Goal: Task Accomplishment & Management: Manage account settings

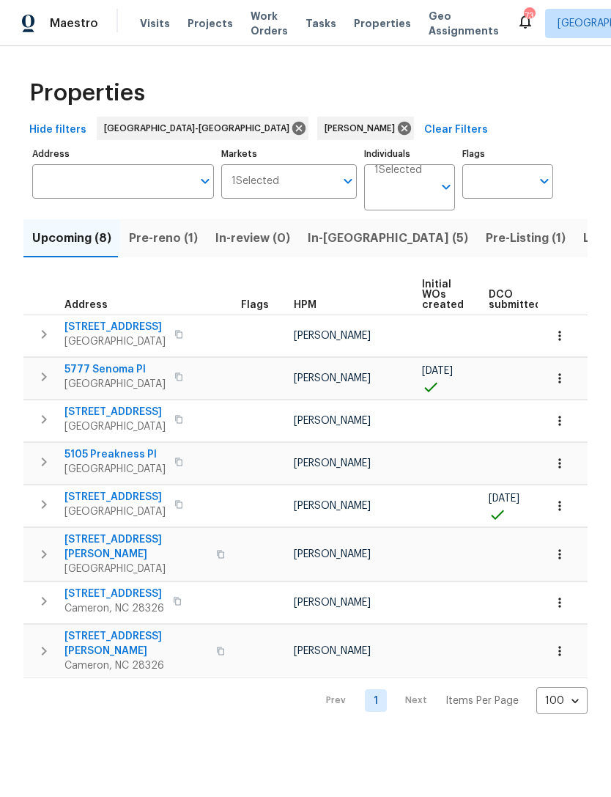
click at [168, 229] on span "Pre-reno (1)" at bounding box center [163, 238] width 69 height 21
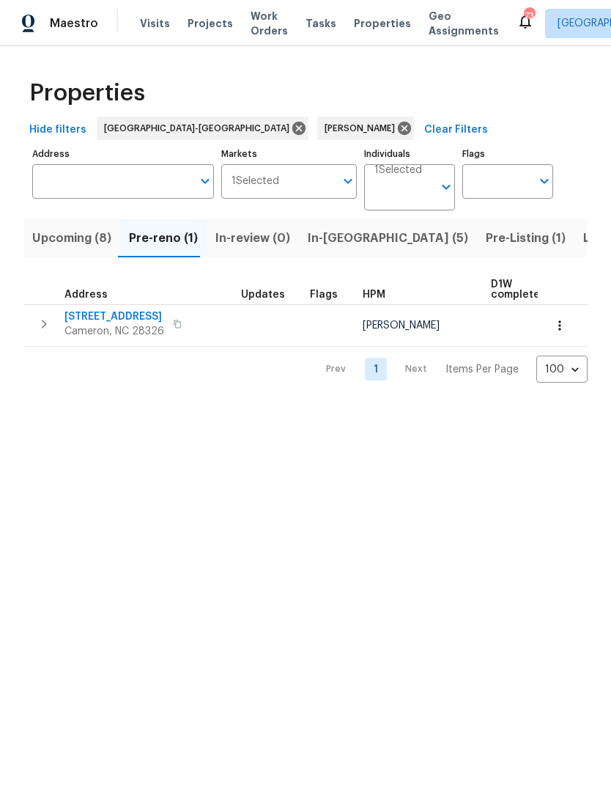
click at [85, 237] on span "Upcoming (8)" at bounding box center [71, 238] width 79 height 21
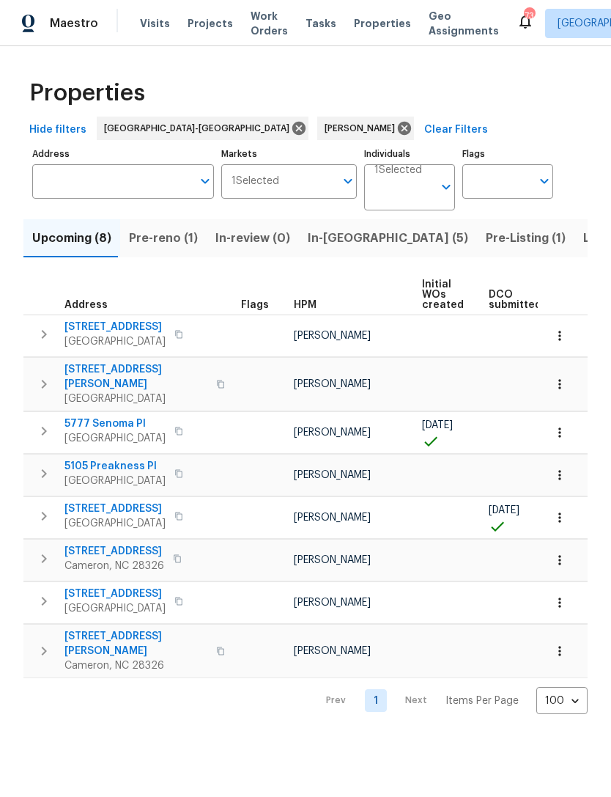
click at [169, 240] on span "Pre-reno (1)" at bounding box center [163, 238] width 69 height 21
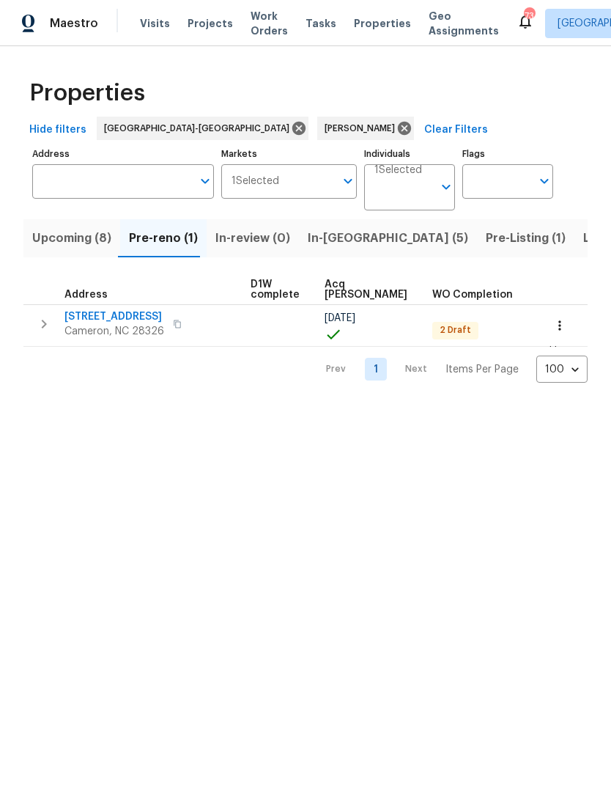
scroll to position [0, 240]
click at [565, 321] on icon "button" at bounding box center [560, 325] width 15 height 15
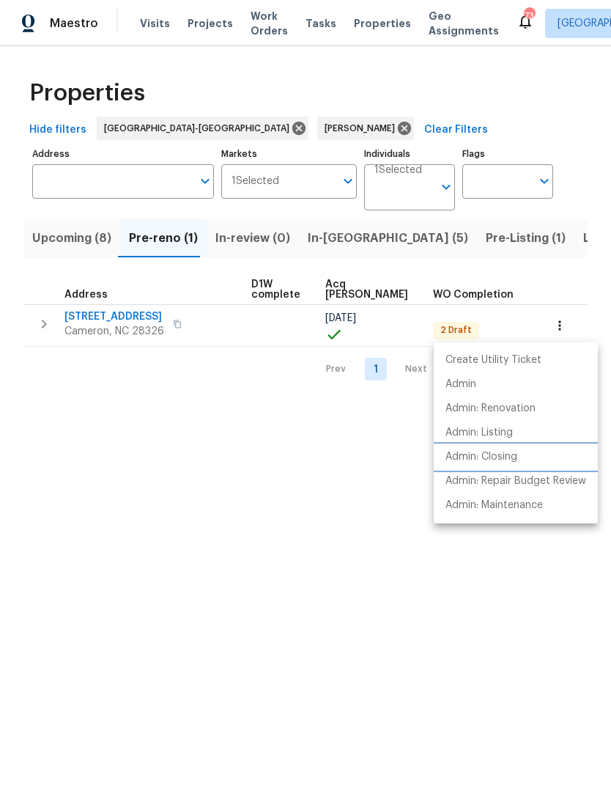
click at [504, 457] on p "Admin: Closing" at bounding box center [482, 456] width 72 height 15
click at [72, 241] on div at bounding box center [305, 398] width 611 height 797
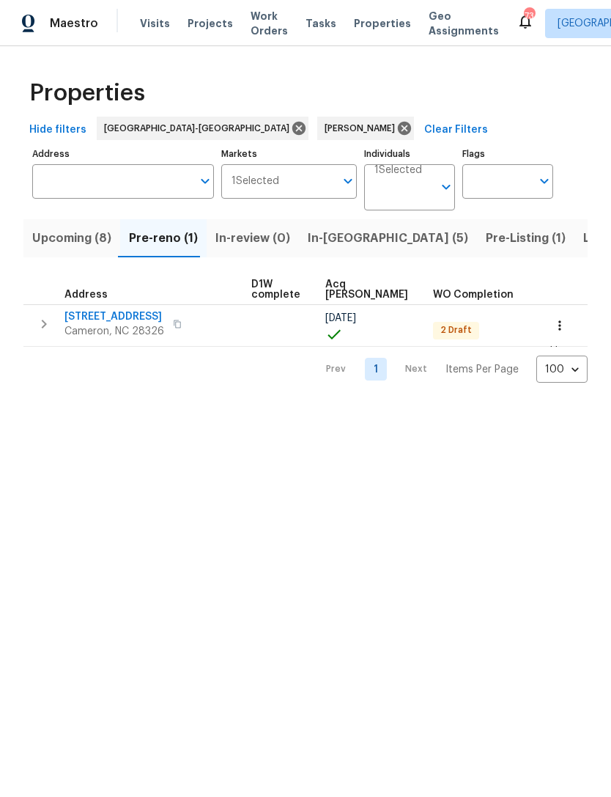
click at [68, 238] on span "Upcoming (8)" at bounding box center [71, 238] width 79 height 21
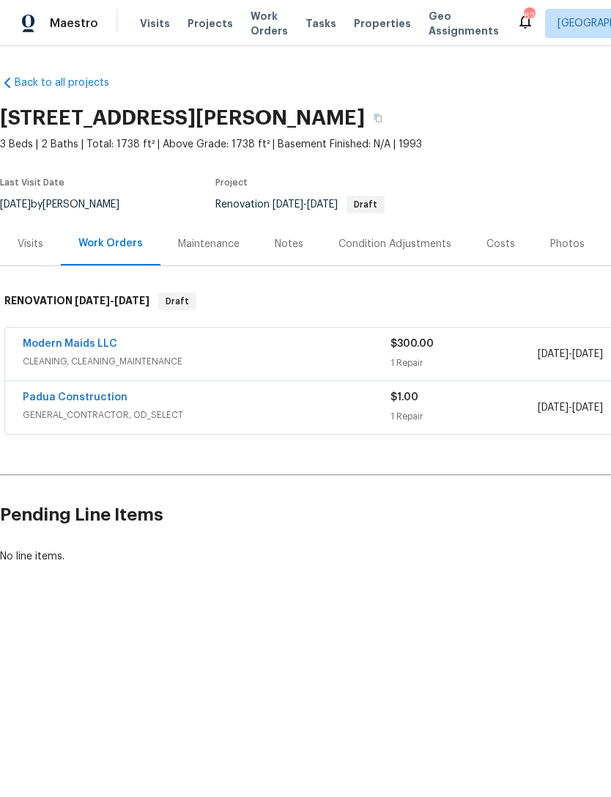
click at [283, 239] on div "Notes" at bounding box center [289, 244] width 29 height 15
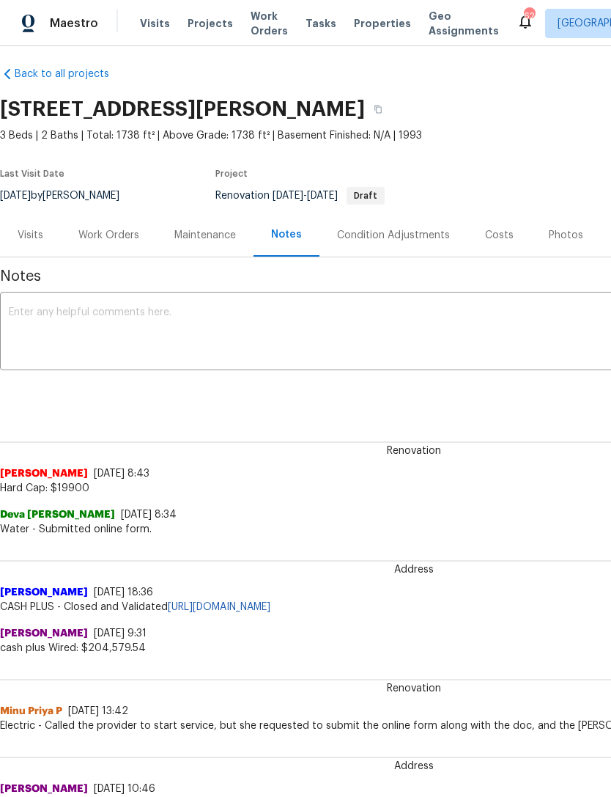
scroll to position [10, 0]
click at [496, 227] on div "Costs" at bounding box center [499, 234] width 29 height 15
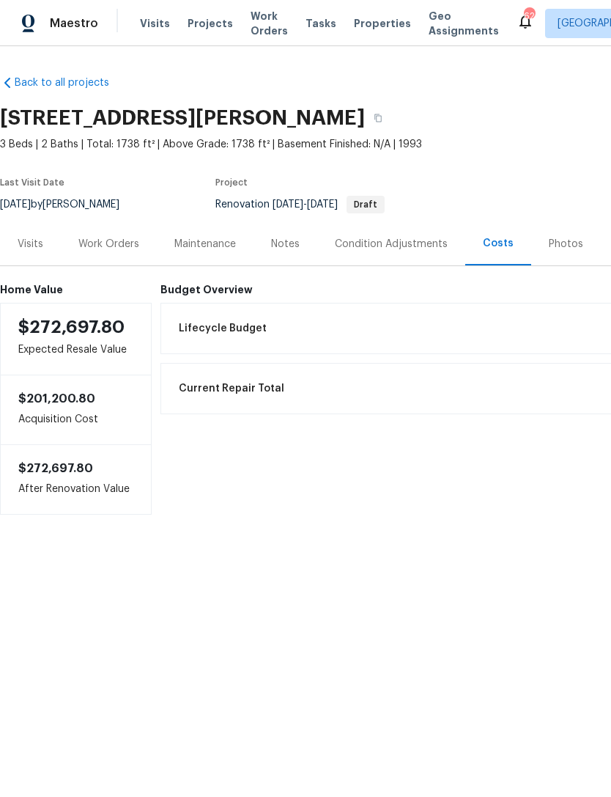
click at [300, 239] on div "Notes" at bounding box center [286, 243] width 64 height 43
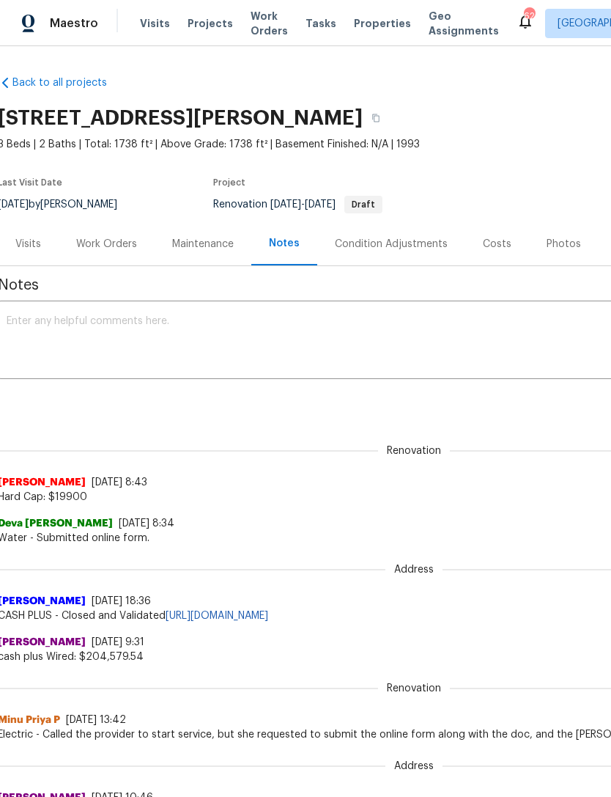
scroll to position [0, 3]
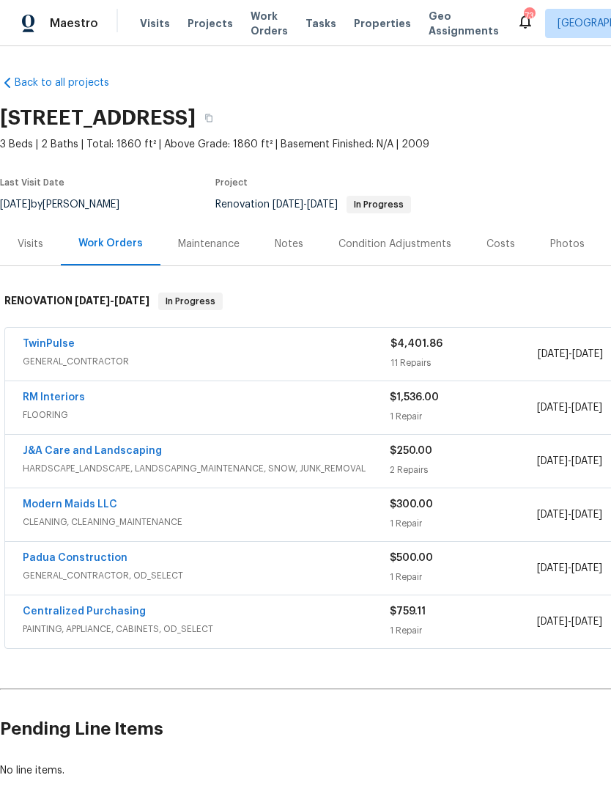
click at [500, 239] on div "Costs" at bounding box center [501, 244] width 29 height 15
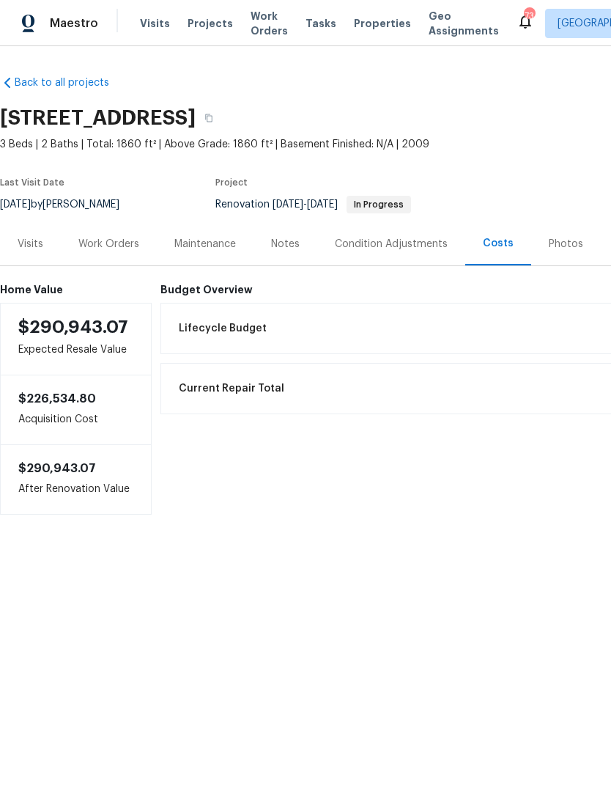
click at [286, 244] on div "Notes" at bounding box center [285, 244] width 29 height 15
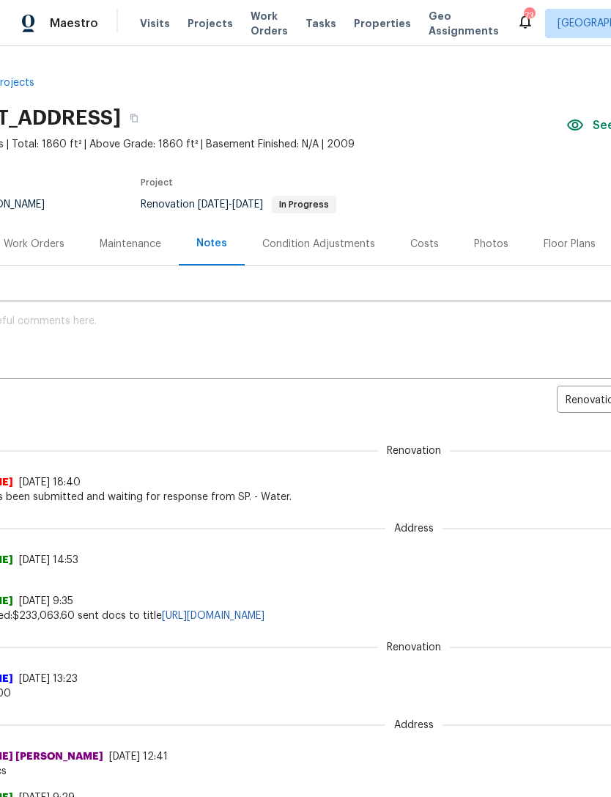
scroll to position [0, 76]
click at [422, 240] on div "Costs" at bounding box center [423, 244] width 29 height 15
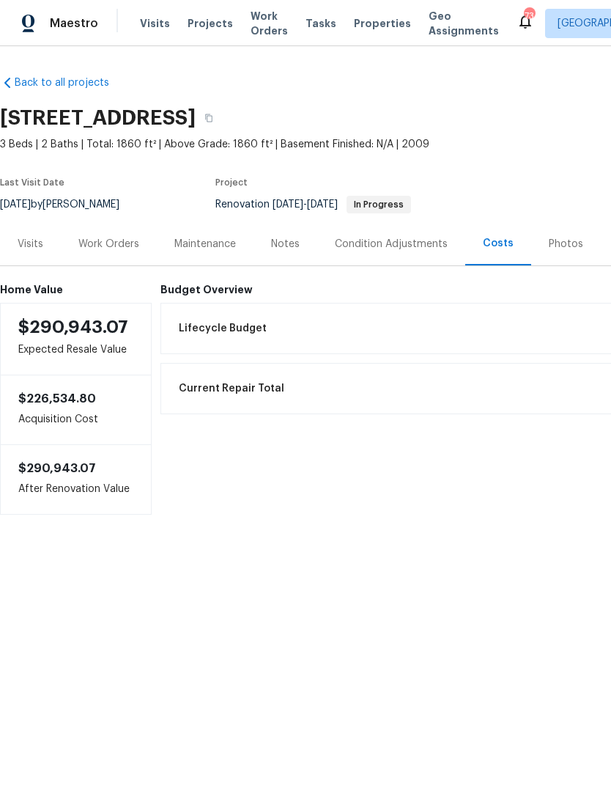
click at [111, 243] on div "Work Orders" at bounding box center [108, 244] width 61 height 15
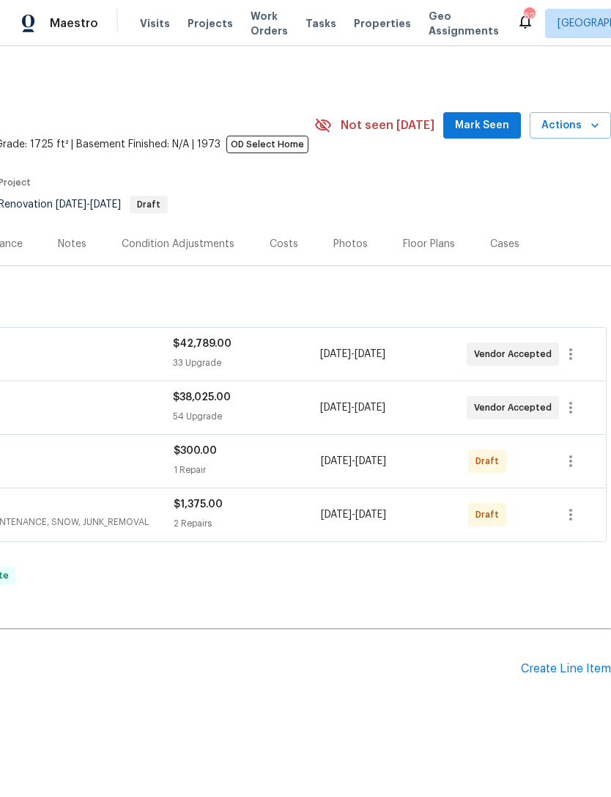
scroll to position [0, 217]
click at [496, 128] on span "Mark Seen" at bounding box center [482, 126] width 54 height 18
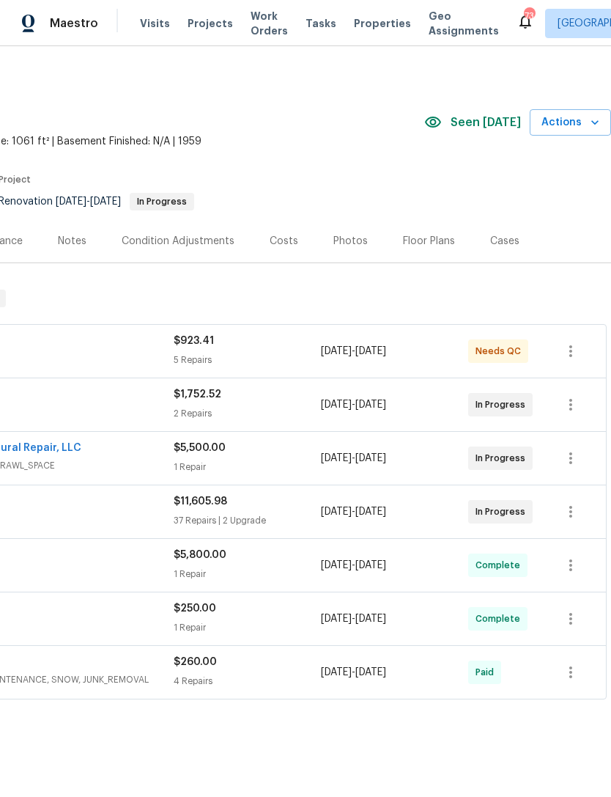
scroll to position [3, 217]
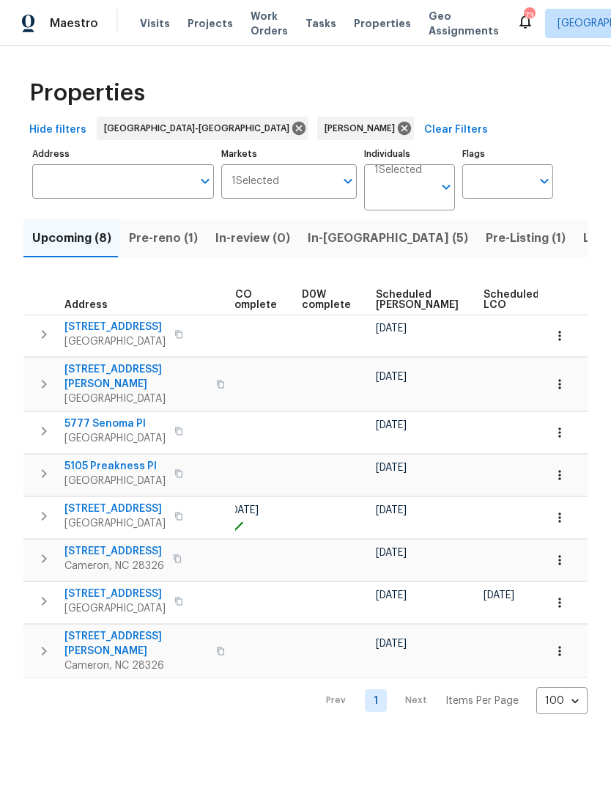
scroll to position [0, 340]
click at [399, 298] on span "Scheduled [PERSON_NAME]" at bounding box center [416, 300] width 83 height 21
